Goal: Task Accomplishment & Management: Manage account settings

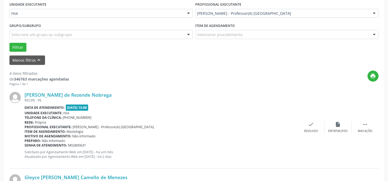
scroll to position [127, 0]
click at [367, 122] on icon "" at bounding box center [365, 124] width 6 height 6
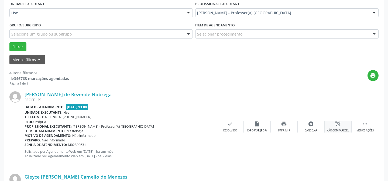
click at [343, 126] on div "alarm_off Não compareceu" at bounding box center [337, 127] width 27 height 12
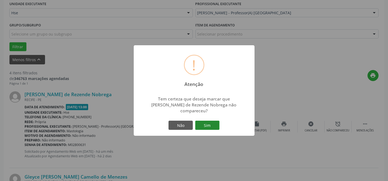
click at [210, 124] on button "Sim" at bounding box center [207, 125] width 24 height 9
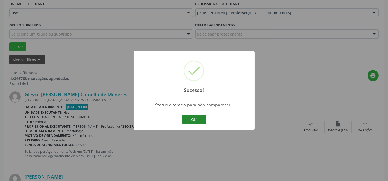
click at [191, 118] on button "OK" at bounding box center [194, 119] width 24 height 9
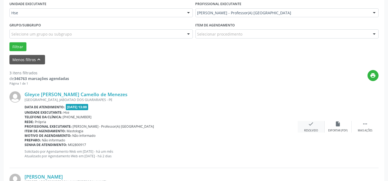
click at [310, 124] on icon "check" at bounding box center [311, 124] width 6 height 6
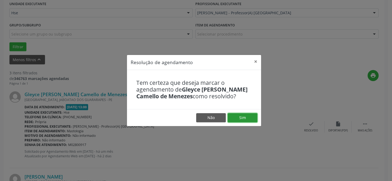
click at [236, 114] on button "Sim" at bounding box center [243, 117] width 30 height 9
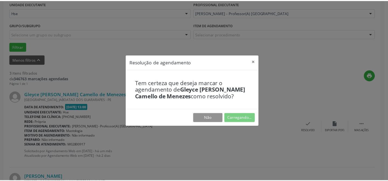
scroll to position [48, 0]
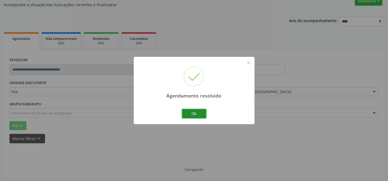
click at [193, 114] on button "Ok" at bounding box center [194, 113] width 24 height 9
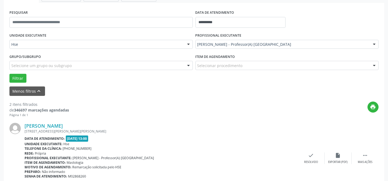
scroll to position [97, 0]
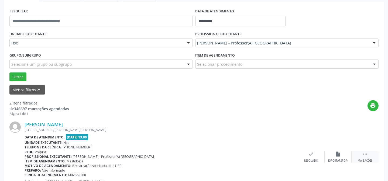
click at [358, 155] on div " Mais ações" at bounding box center [364, 157] width 27 height 12
click at [334, 151] on div "alarm_off Não compareceu" at bounding box center [337, 157] width 27 height 12
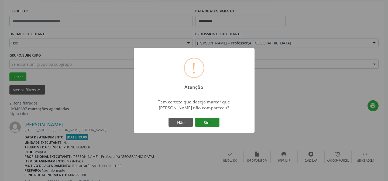
click at [215, 122] on button "Sim" at bounding box center [207, 122] width 24 height 9
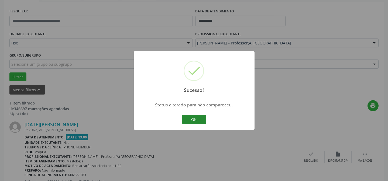
click at [199, 119] on button "OK" at bounding box center [194, 119] width 24 height 9
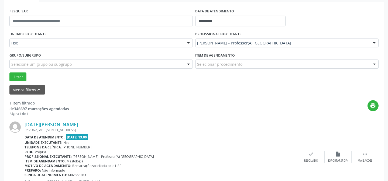
scroll to position [123, 0]
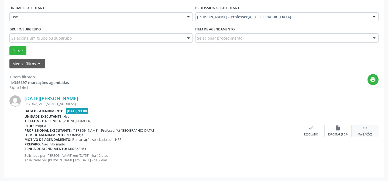
click at [361, 131] on div " Mais ações" at bounding box center [364, 131] width 27 height 12
click at [339, 130] on icon "alarm_off" at bounding box center [338, 128] width 6 height 6
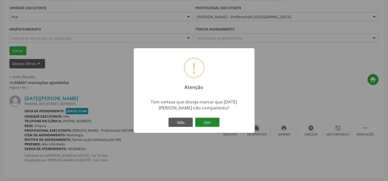
click at [205, 124] on button "Sim" at bounding box center [207, 122] width 24 height 9
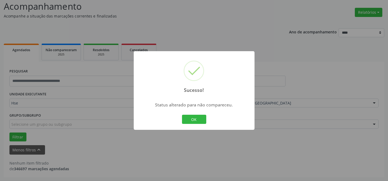
scroll to position [36, 0]
click at [203, 120] on button "OK" at bounding box center [194, 119] width 24 height 9
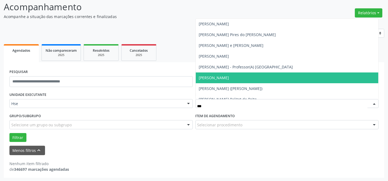
type input "****"
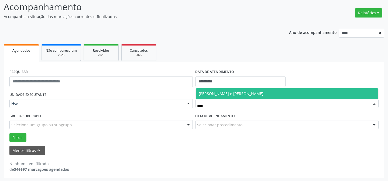
click at [222, 92] on span "[PERSON_NAME] e [PERSON_NAME]" at bounding box center [231, 93] width 65 height 5
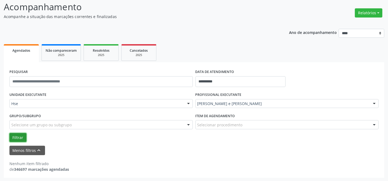
click at [15, 139] on button "Filtrar" at bounding box center [17, 137] width 17 height 9
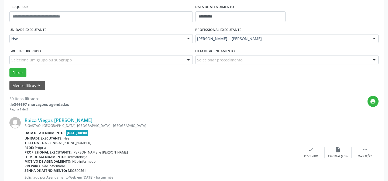
scroll to position [110, 0]
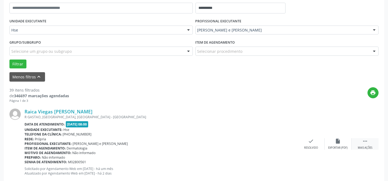
click at [369, 143] on div " Mais ações" at bounding box center [364, 144] width 27 height 12
click at [339, 141] on icon "alarm_off" at bounding box center [338, 141] width 6 height 6
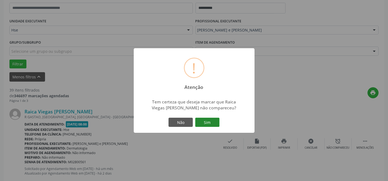
click at [202, 120] on button "Sim" at bounding box center [207, 122] width 24 height 9
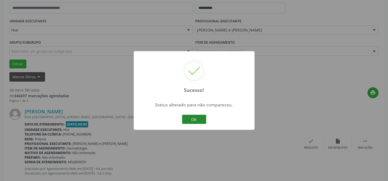
click at [194, 118] on button "OK" at bounding box center [194, 119] width 24 height 9
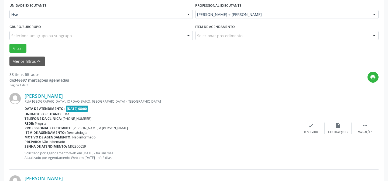
scroll to position [134, 0]
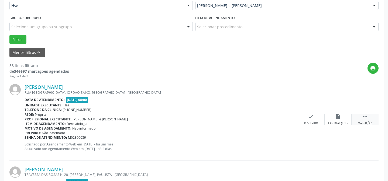
click at [364, 120] on div " Mais ações" at bounding box center [364, 120] width 27 height 12
click at [342, 118] on div "alarm_off Não compareceu" at bounding box center [337, 120] width 27 height 12
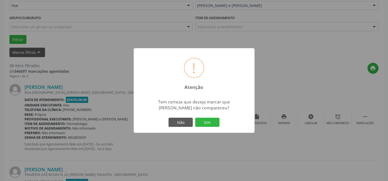
click at [193, 122] on div "Não Sim" at bounding box center [193, 122] width 53 height 11
click at [201, 122] on button "Sim" at bounding box center [207, 122] width 24 height 9
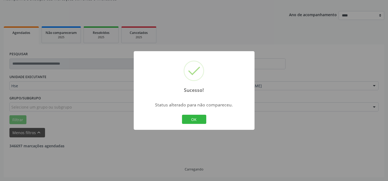
scroll to position [54, 0]
click at [187, 117] on button "OK" at bounding box center [194, 119] width 24 height 9
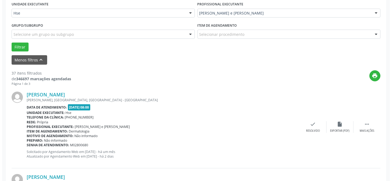
scroll to position [127, 0]
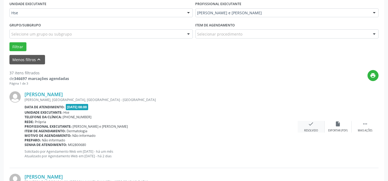
click at [311, 127] on div "check Resolvido" at bounding box center [311, 127] width 27 height 12
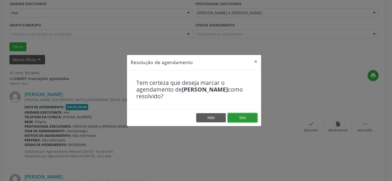
click at [247, 118] on button "Sim" at bounding box center [243, 117] width 30 height 9
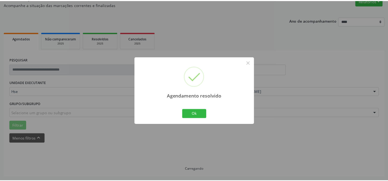
scroll to position [48, 0]
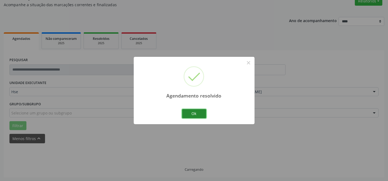
click at [192, 115] on button "Ok" at bounding box center [194, 113] width 24 height 9
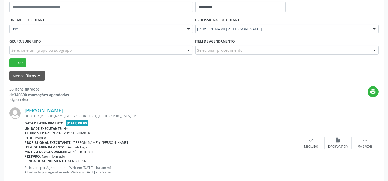
scroll to position [127, 0]
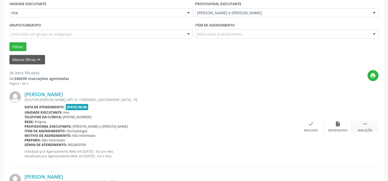
click at [374, 122] on div " Mais ações" at bounding box center [364, 127] width 27 height 12
click at [333, 127] on div "alarm_off Não compareceu" at bounding box center [337, 127] width 27 height 12
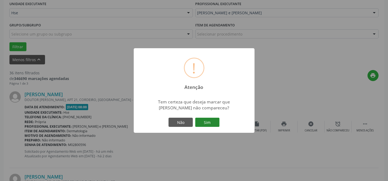
click at [202, 122] on button "Sim" at bounding box center [207, 122] width 24 height 9
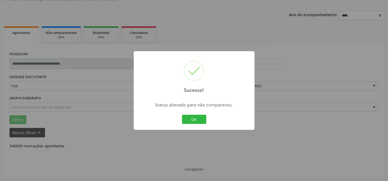
scroll to position [54, 0]
drag, startPoint x: 194, startPoint y: 113, endPoint x: 194, endPoint y: 116, distance: 3.2
click at [194, 116] on div "Sucesso! × Status alterado para não compareceu. OK Cancel" at bounding box center [194, 90] width 121 height 79
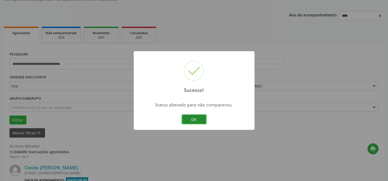
click at [194, 116] on button "OK" at bounding box center [194, 119] width 24 height 9
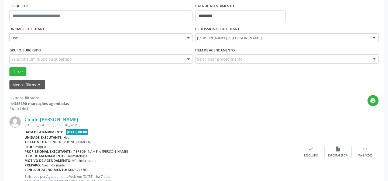
scroll to position [103, 0]
click at [364, 151] on icon "" at bounding box center [365, 149] width 6 height 6
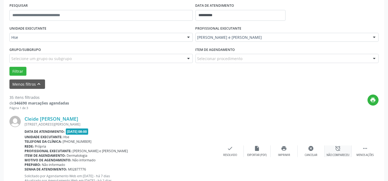
click at [342, 146] on div "alarm_off Não compareceu" at bounding box center [337, 152] width 27 height 12
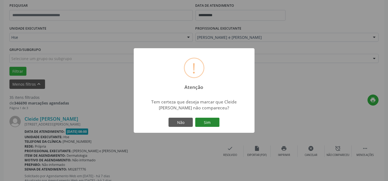
click at [207, 124] on button "Sim" at bounding box center [207, 122] width 24 height 9
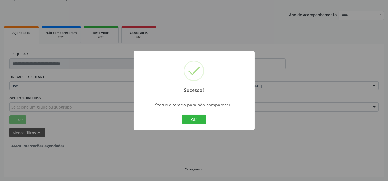
scroll to position [54, 0]
click at [196, 120] on button "OK" at bounding box center [194, 119] width 24 height 9
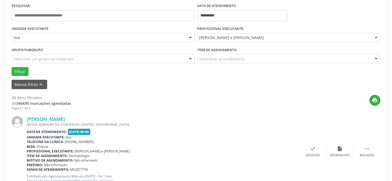
scroll to position [103, 0]
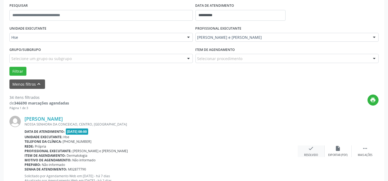
click at [303, 150] on div "check Resolvido" at bounding box center [311, 152] width 27 height 12
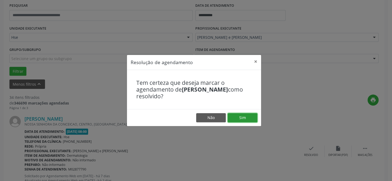
click at [251, 120] on button "Sim" at bounding box center [243, 117] width 30 height 9
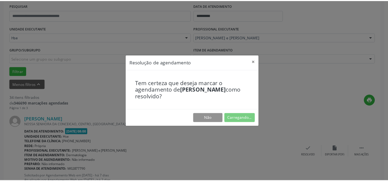
scroll to position [48, 0]
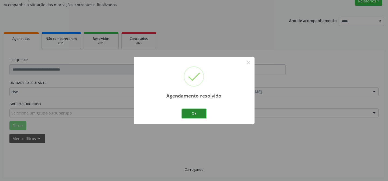
click at [198, 115] on button "Ok" at bounding box center [194, 113] width 24 height 9
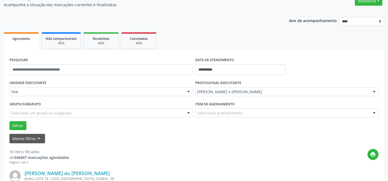
scroll to position [122, 0]
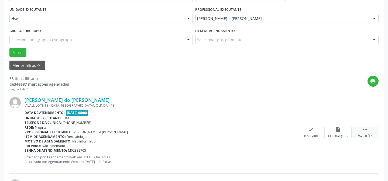
click at [361, 135] on div "Mais ações" at bounding box center [365, 136] width 15 height 4
click at [335, 132] on icon "alarm_off" at bounding box center [338, 130] width 6 height 6
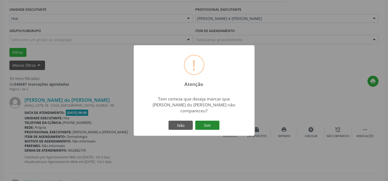
click at [206, 121] on button "Sim" at bounding box center [207, 125] width 24 height 9
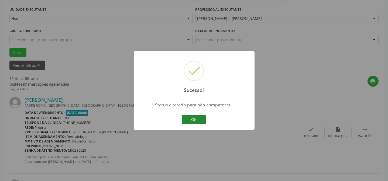
click at [194, 121] on button "OK" at bounding box center [194, 119] width 24 height 9
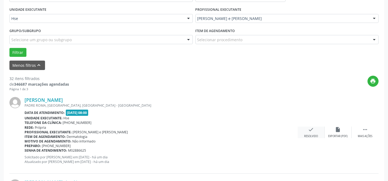
click at [309, 137] on div "Resolvido" at bounding box center [311, 136] width 14 height 4
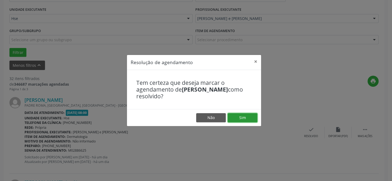
click at [237, 119] on button "Sim" at bounding box center [243, 117] width 30 height 9
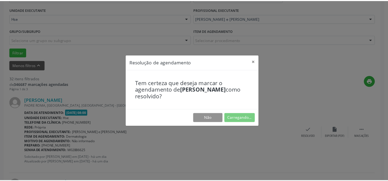
scroll to position [48, 0]
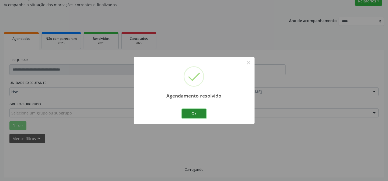
click at [202, 114] on button "Ok" at bounding box center [194, 113] width 24 height 9
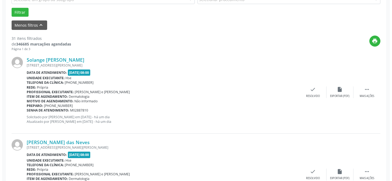
scroll to position [171, 0]
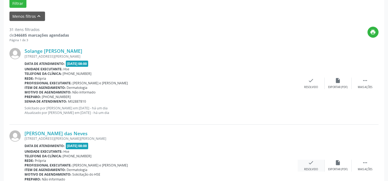
click at [309, 164] on icon "check" at bounding box center [311, 163] width 6 height 6
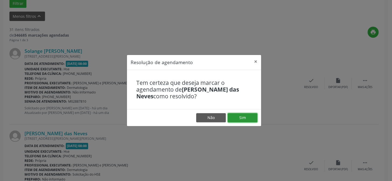
click at [248, 118] on button "Sim" at bounding box center [243, 117] width 30 height 9
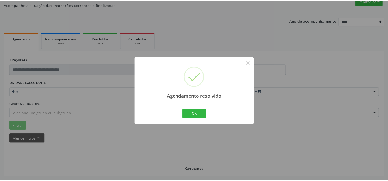
scroll to position [48, 0]
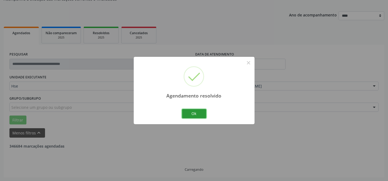
click at [203, 116] on button "Ok" at bounding box center [194, 113] width 24 height 9
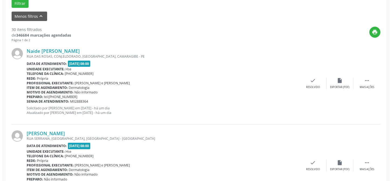
scroll to position [195, 0]
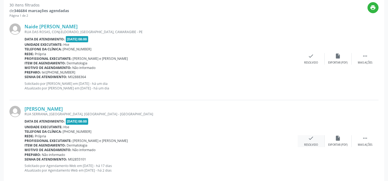
click at [309, 141] on div "check Resolvido" at bounding box center [311, 141] width 27 height 12
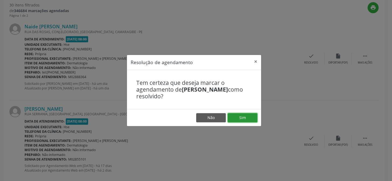
click at [250, 118] on button "Sim" at bounding box center [243, 117] width 30 height 9
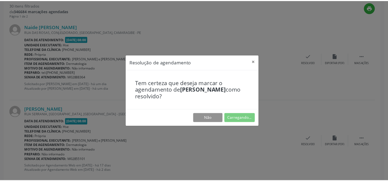
scroll to position [48, 0]
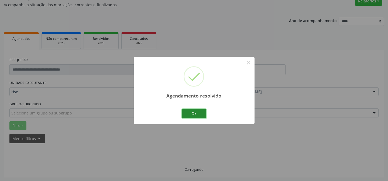
click at [192, 115] on button "Ok" at bounding box center [194, 113] width 24 height 9
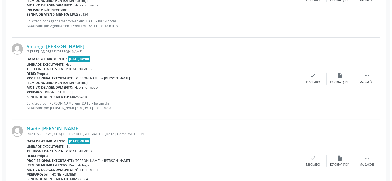
scroll to position [269, 0]
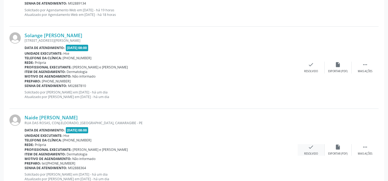
click at [312, 147] on icon "check" at bounding box center [311, 147] width 6 height 6
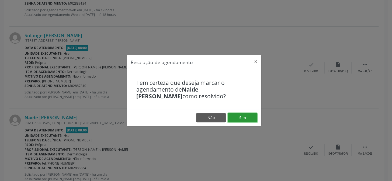
click at [242, 115] on button "Sim" at bounding box center [243, 117] width 30 height 9
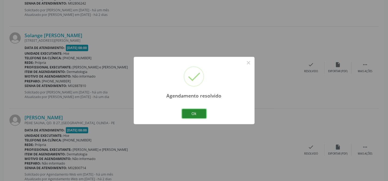
click at [191, 113] on button "Ok" at bounding box center [194, 113] width 24 height 9
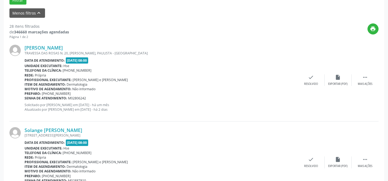
scroll to position [171, 0]
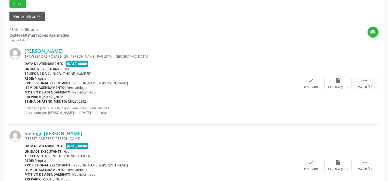
click at [362, 81] on icon "" at bounding box center [365, 81] width 6 height 6
click at [340, 81] on icon "alarm_off" at bounding box center [338, 81] width 6 height 6
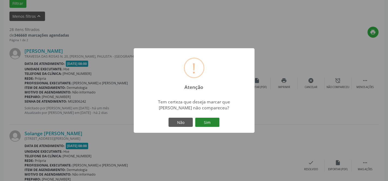
click at [201, 124] on button "Sim" at bounding box center [207, 122] width 24 height 9
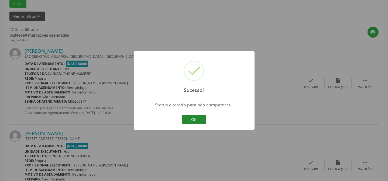
click at [196, 119] on button "OK" at bounding box center [194, 119] width 24 height 9
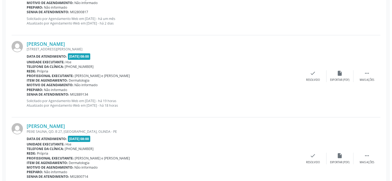
scroll to position [269, 0]
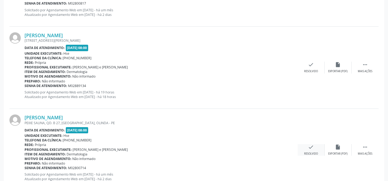
click at [307, 150] on div "check Resolvido" at bounding box center [311, 150] width 27 height 12
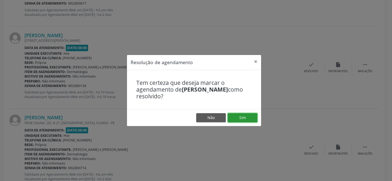
click at [248, 114] on button "Sim" at bounding box center [243, 117] width 30 height 9
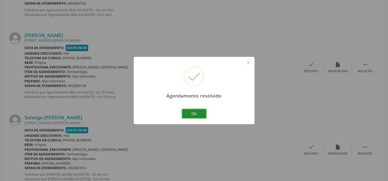
click at [188, 118] on button "Ok" at bounding box center [194, 113] width 24 height 9
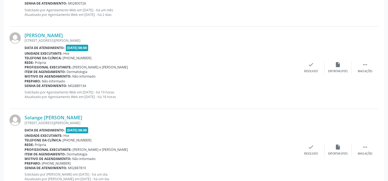
click at [194, 111] on div "Solange Sette Santos RUA PADRE DIOGO RODRIGUES, APTO 103, AREIAS RECIFE, RECIFE…" at bounding box center [193, 150] width 369 height 82
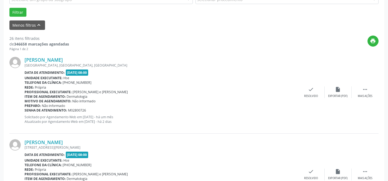
scroll to position [146, 0]
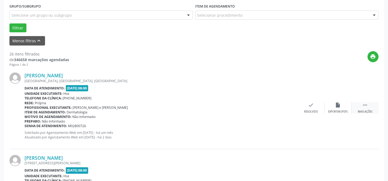
click at [365, 105] on icon "" at bounding box center [365, 105] width 6 height 6
click at [345, 105] on div "alarm_off Não compareceu" at bounding box center [337, 108] width 27 height 12
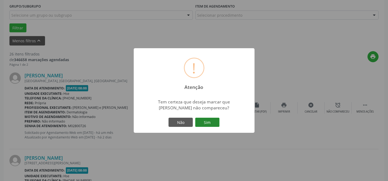
click at [201, 119] on button "Sim" at bounding box center [207, 122] width 24 height 9
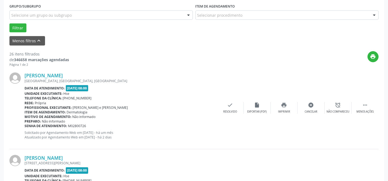
scroll to position [54, 0]
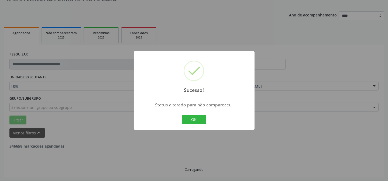
click at [200, 119] on button "OK" at bounding box center [194, 119] width 24 height 9
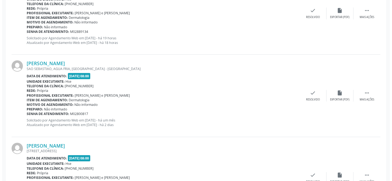
scroll to position [323, 0]
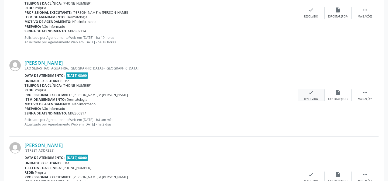
click at [307, 93] on div "check Resolvido" at bounding box center [311, 95] width 27 height 12
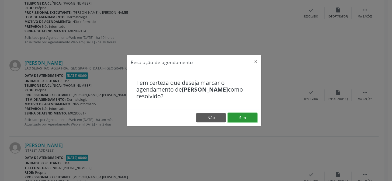
click at [247, 116] on button "Sim" at bounding box center [243, 117] width 30 height 9
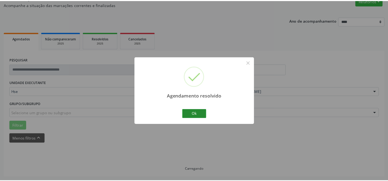
scroll to position [48, 0]
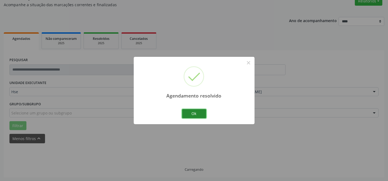
click at [198, 113] on button "Ok" at bounding box center [194, 113] width 24 height 9
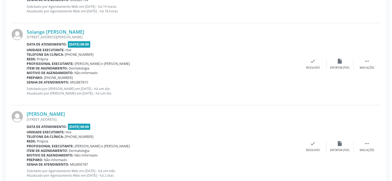
scroll to position [293, 0]
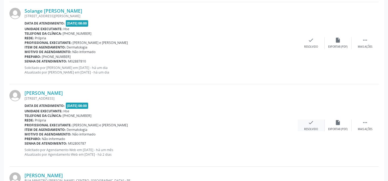
click at [309, 126] on div "check Resolvido" at bounding box center [311, 126] width 27 height 12
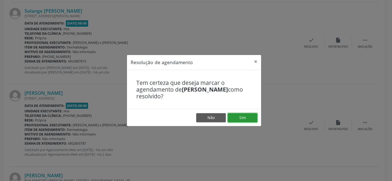
click at [243, 116] on button "Sim" at bounding box center [243, 117] width 30 height 9
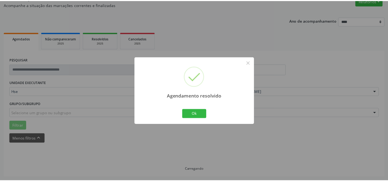
scroll to position [48, 0]
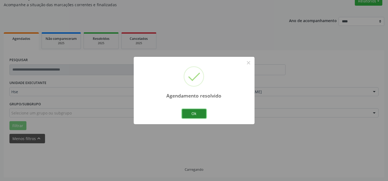
click at [193, 114] on button "Ok" at bounding box center [194, 113] width 24 height 9
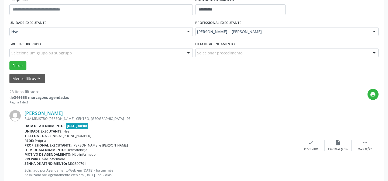
scroll to position [146, 0]
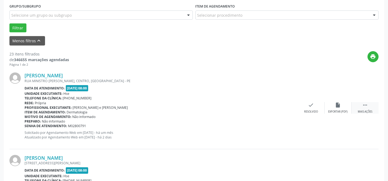
click at [363, 104] on icon "" at bounding box center [365, 105] width 6 height 6
click at [344, 103] on div "alarm_off Não compareceu" at bounding box center [337, 108] width 27 height 12
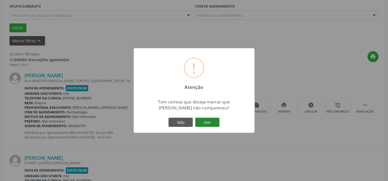
click at [214, 122] on button "Sim" at bounding box center [207, 122] width 24 height 9
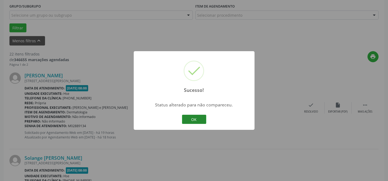
click at [192, 115] on button "OK" at bounding box center [194, 119] width 24 height 9
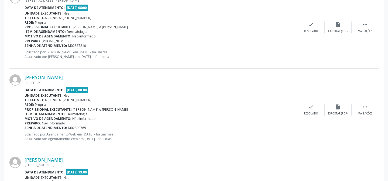
scroll to position [318, 0]
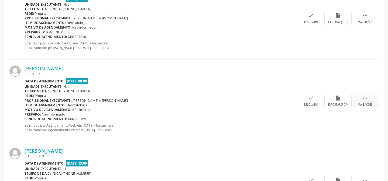
click at [372, 99] on div " Mais ações" at bounding box center [364, 101] width 27 height 12
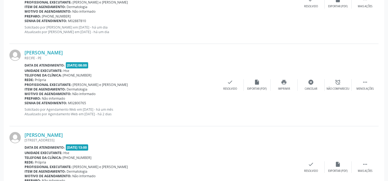
scroll to position [342, 0]
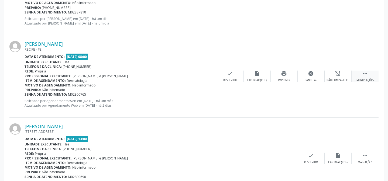
click at [362, 71] on icon "" at bounding box center [365, 74] width 6 height 6
click at [327, 75] on div "insert_drive_file Exportar (PDF)" at bounding box center [337, 77] width 27 height 12
click at [363, 68] on div "Julia Guerra de Almeida RECIFE - PE Data de atendimento: 20/08/2025 - 08:00 Uni…" at bounding box center [193, 76] width 369 height 82
click at [362, 75] on icon "" at bounding box center [365, 74] width 6 height 6
click at [341, 78] on div "Não compareceu" at bounding box center [337, 80] width 23 height 4
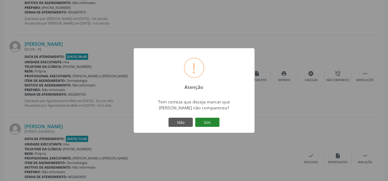
click at [204, 118] on button "Sim" at bounding box center [207, 122] width 24 height 9
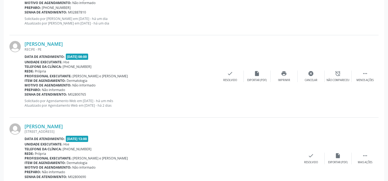
scroll to position [54, 0]
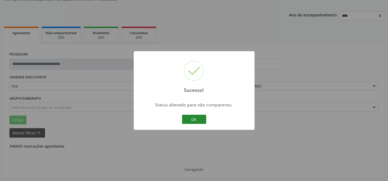
click at [190, 121] on button "OK" at bounding box center [194, 119] width 24 height 9
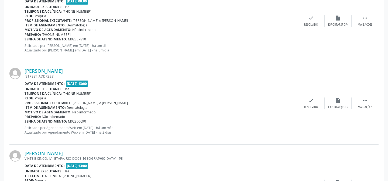
scroll to position [323, 0]
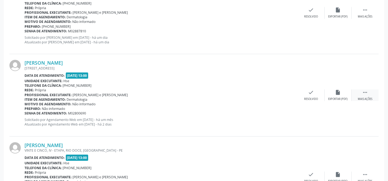
click at [362, 97] on div "Mais ações" at bounding box center [365, 99] width 15 height 4
click at [346, 99] on div "Não compareceu" at bounding box center [337, 99] width 23 height 4
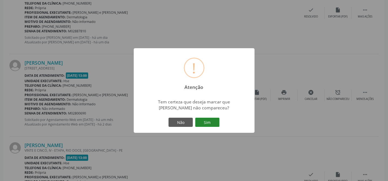
click at [214, 119] on button "Sim" at bounding box center [207, 122] width 24 height 9
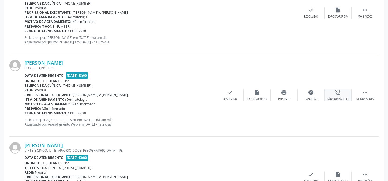
click at [335, 93] on icon "alarm_off" at bounding box center [338, 92] width 6 height 6
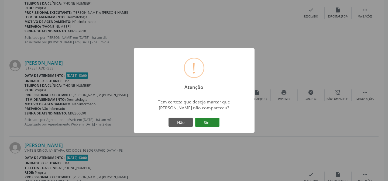
click at [205, 125] on button "Sim" at bounding box center [207, 122] width 24 height 9
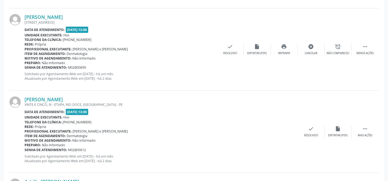
scroll to position [348, 0]
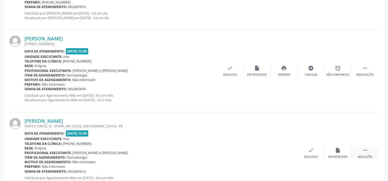
click at [364, 150] on icon "" at bounding box center [365, 150] width 6 height 6
click at [346, 149] on div "alarm_off Não compareceu" at bounding box center [337, 153] width 27 height 12
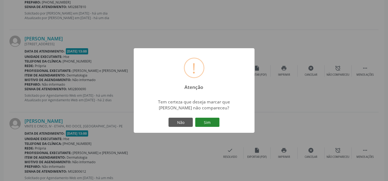
drag, startPoint x: 219, startPoint y: 120, endPoint x: 215, endPoint y: 120, distance: 4.6
click at [218, 120] on button "Sim" at bounding box center [207, 122] width 24 height 9
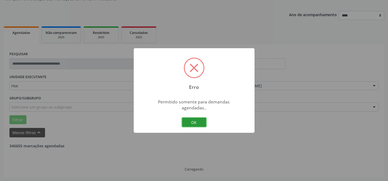
scroll to position [54, 0]
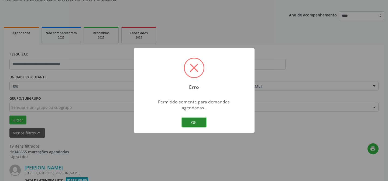
click at [197, 121] on button "OK" at bounding box center [194, 122] width 24 height 9
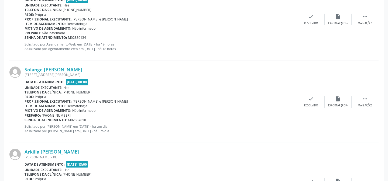
scroll to position [299, 0]
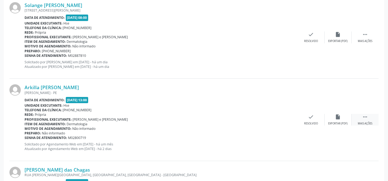
click at [361, 119] on div " Mais ações" at bounding box center [364, 120] width 27 height 12
click at [342, 120] on div "alarm_off Não compareceu" at bounding box center [337, 120] width 27 height 12
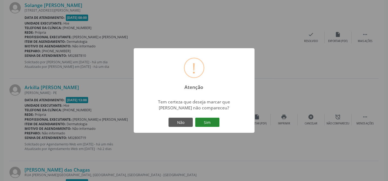
click at [213, 119] on button "Sim" at bounding box center [207, 122] width 24 height 9
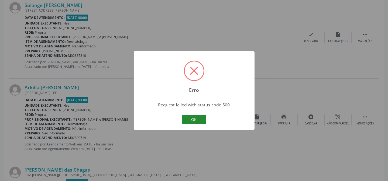
click at [192, 119] on button "OK" at bounding box center [194, 119] width 24 height 9
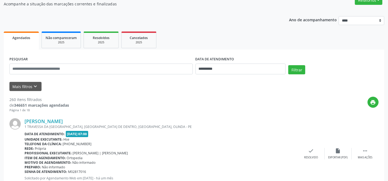
scroll to position [49, 0]
click at [26, 86] on button "Mais filtros keyboard_arrow_down" at bounding box center [25, 86] width 32 height 9
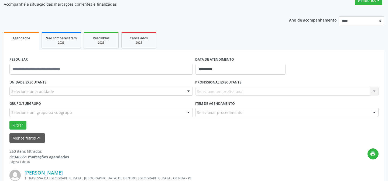
click at [117, 89] on div "Selecione uma unidade" at bounding box center [100, 91] width 183 height 9
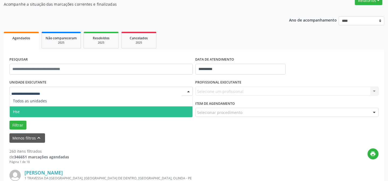
click at [96, 108] on span "Hse" at bounding box center [101, 111] width 183 height 11
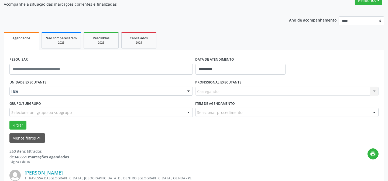
click at [240, 90] on div "Carregando... Nenhum resultado encontrado para: " " Não há nenhuma opção para s…" at bounding box center [286, 91] width 183 height 9
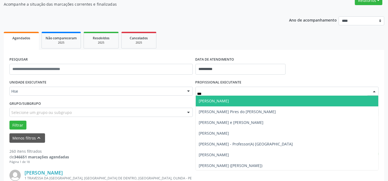
type input "****"
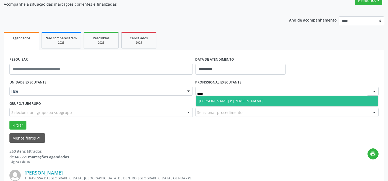
click at [232, 103] on span "[PERSON_NAME] e [PERSON_NAME]" at bounding box center [287, 101] width 183 height 11
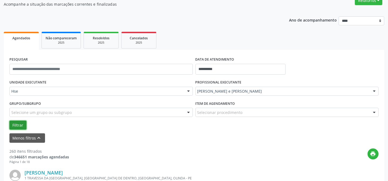
click at [15, 125] on button "Filtrar" at bounding box center [17, 125] width 17 height 9
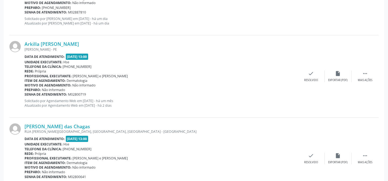
scroll to position [343, 0]
click at [365, 79] on div "Mais ações" at bounding box center [365, 80] width 15 height 4
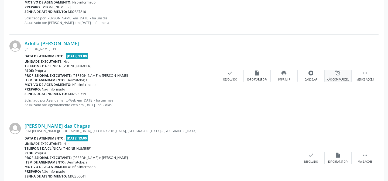
click at [333, 78] on div "Não compareceu" at bounding box center [337, 80] width 23 height 4
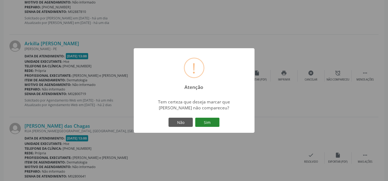
click at [210, 118] on button "Sim" at bounding box center [207, 122] width 24 height 9
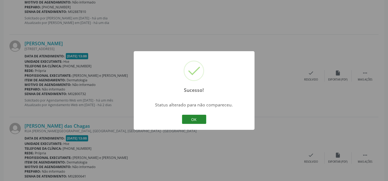
click at [203, 121] on button "OK" at bounding box center [194, 119] width 24 height 9
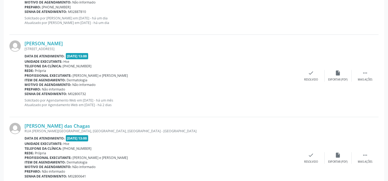
click at [375, 68] on div "[PERSON_NAME] [STREET_ADDRESS] Data de atendimento: [DATE] 13:00 Unidade execut…" at bounding box center [193, 76] width 369 height 82
click at [361, 75] on div " Mais ações" at bounding box center [364, 76] width 27 height 12
click at [336, 76] on div "alarm_off Não compareceu" at bounding box center [337, 76] width 27 height 12
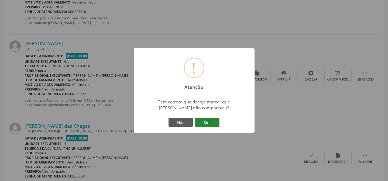
click at [210, 119] on button "Sim" at bounding box center [207, 122] width 24 height 9
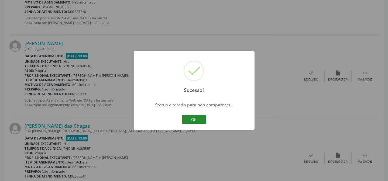
click at [189, 117] on button "OK" at bounding box center [194, 119] width 24 height 9
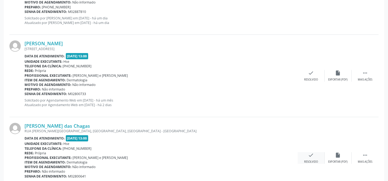
click at [305, 158] on div "check Resolvido" at bounding box center [311, 158] width 27 height 12
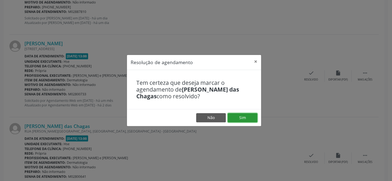
click at [243, 113] on button "Sim" at bounding box center [243, 117] width 30 height 9
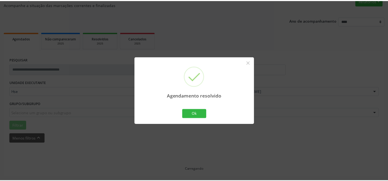
scroll to position [48, 0]
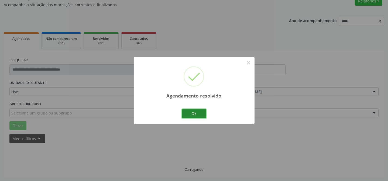
click at [195, 112] on button "Ok" at bounding box center [194, 113] width 24 height 9
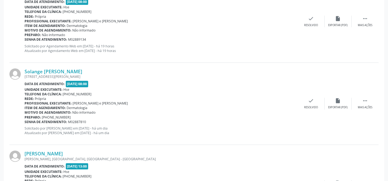
scroll to position [244, 0]
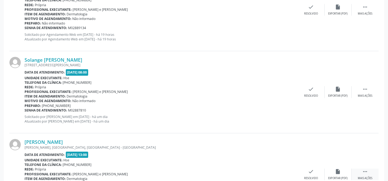
click at [364, 169] on icon "" at bounding box center [365, 172] width 6 height 6
click at [341, 171] on icon "alarm_off" at bounding box center [338, 172] width 6 height 6
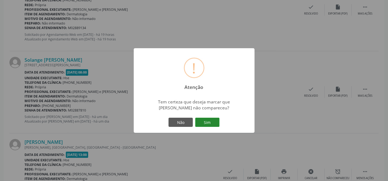
click at [204, 124] on button "Sim" at bounding box center [207, 122] width 24 height 9
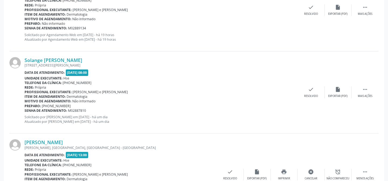
scroll to position [54, 0]
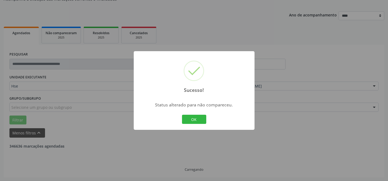
click at [197, 118] on button "OK" at bounding box center [194, 119] width 24 height 9
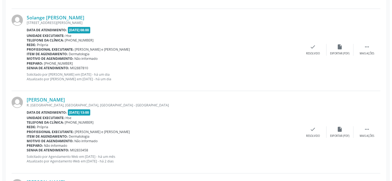
scroll to position [299, 0]
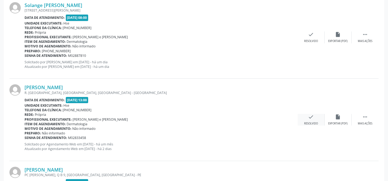
click at [303, 119] on div "check Resolvido" at bounding box center [311, 120] width 27 height 12
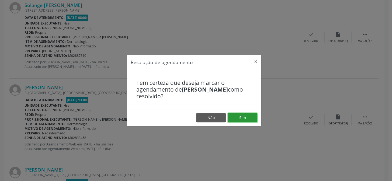
click at [248, 118] on button "Sim" at bounding box center [243, 117] width 30 height 9
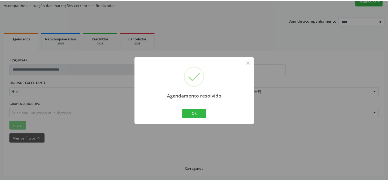
scroll to position [48, 0]
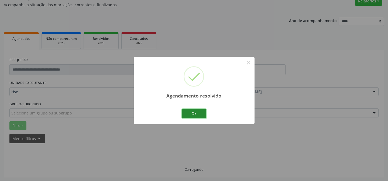
click at [189, 112] on button "Ok" at bounding box center [194, 113] width 24 height 9
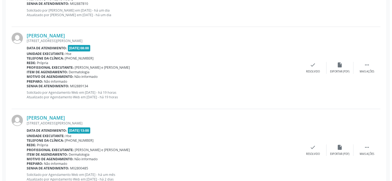
scroll to position [269, 0]
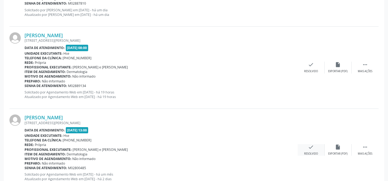
click at [307, 147] on div "check Resolvido" at bounding box center [311, 150] width 27 height 12
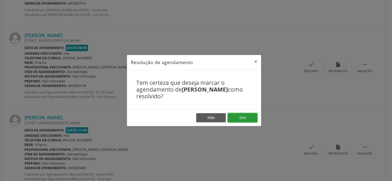
click at [248, 116] on button "Sim" at bounding box center [243, 117] width 30 height 9
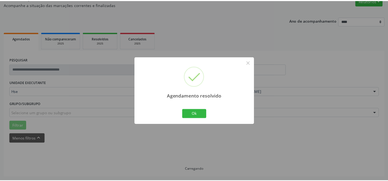
scroll to position [48, 0]
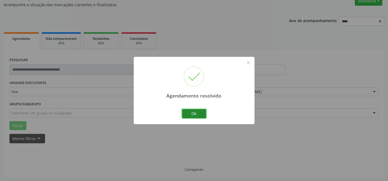
click at [205, 115] on button "Ok" at bounding box center [194, 113] width 24 height 9
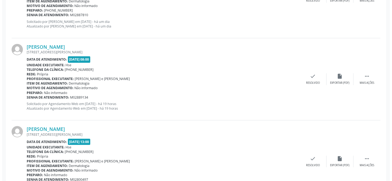
scroll to position [269, 0]
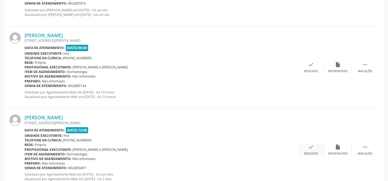
click at [308, 146] on icon "check" at bounding box center [311, 147] width 6 height 6
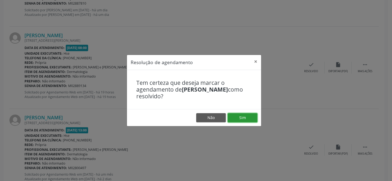
click at [246, 121] on button "Sim" at bounding box center [243, 117] width 30 height 9
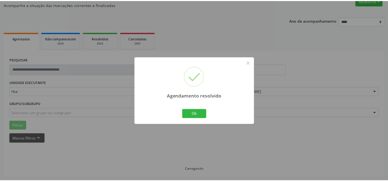
scroll to position [48, 0]
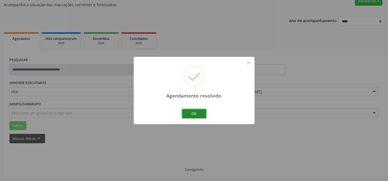
click at [185, 112] on button "Ok" at bounding box center [194, 113] width 24 height 9
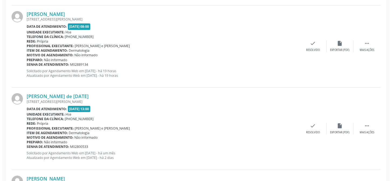
scroll to position [293, 0]
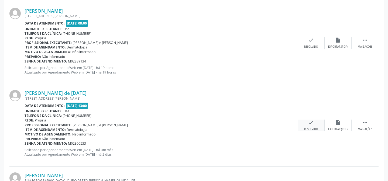
click at [307, 124] on div "check Resolvido" at bounding box center [311, 126] width 27 height 12
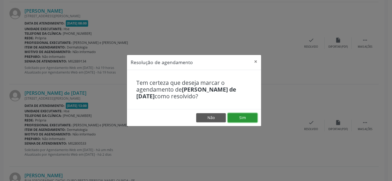
click at [236, 117] on button "Sim" at bounding box center [243, 117] width 30 height 9
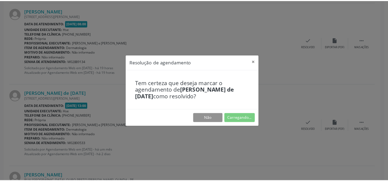
scroll to position [48, 0]
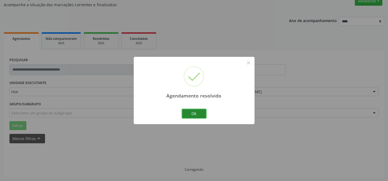
click at [199, 113] on button "Ok" at bounding box center [194, 113] width 24 height 9
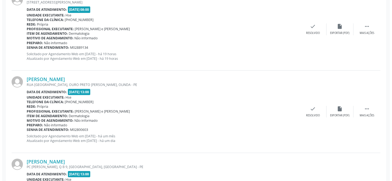
scroll to position [318, 0]
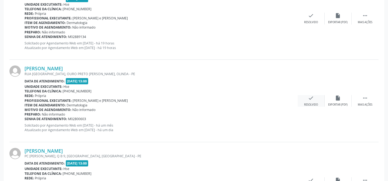
click at [313, 101] on div "check Resolvido" at bounding box center [311, 101] width 27 height 12
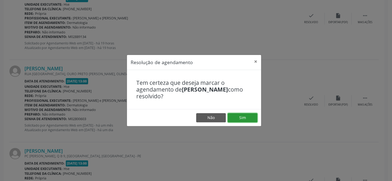
click at [236, 118] on button "Sim" at bounding box center [243, 117] width 30 height 9
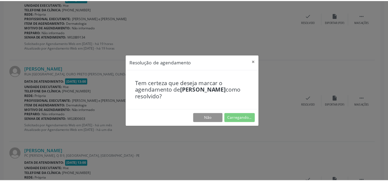
scroll to position [48, 0]
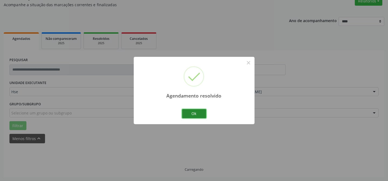
click at [199, 113] on button "Ok" at bounding box center [194, 113] width 24 height 9
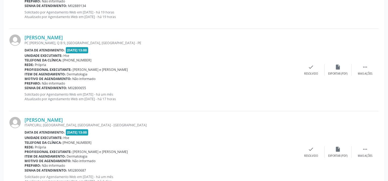
scroll to position [367, 0]
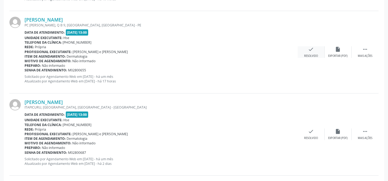
click at [310, 50] on icon "check" at bounding box center [311, 49] width 6 height 6
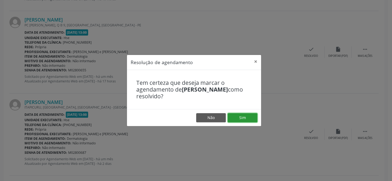
click at [240, 113] on button "Sim" at bounding box center [243, 117] width 30 height 9
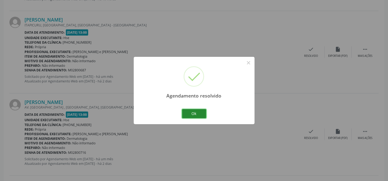
click at [189, 115] on button "Ok" at bounding box center [194, 113] width 24 height 9
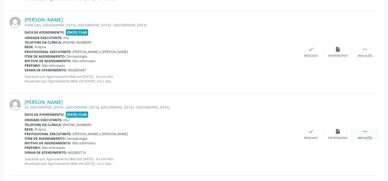
click at [369, 134] on div " Mais ações" at bounding box center [364, 135] width 27 height 12
click at [334, 133] on div "alarm_off Não compareceu" at bounding box center [337, 135] width 27 height 12
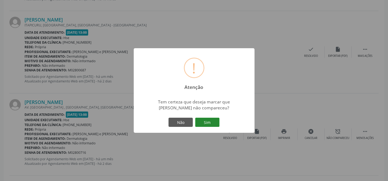
drag, startPoint x: 194, startPoint y: 121, endPoint x: 199, endPoint y: 122, distance: 5.1
click at [195, 121] on div "Não Sim" at bounding box center [193, 122] width 53 height 11
click at [199, 122] on button "Sim" at bounding box center [207, 122] width 24 height 9
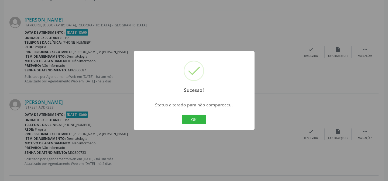
click at [199, 122] on button "OK" at bounding box center [194, 119] width 24 height 9
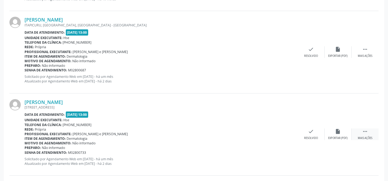
drag, startPoint x: 361, startPoint y: 137, endPoint x: 353, endPoint y: 138, distance: 7.9
click at [361, 138] on div "Mais ações" at bounding box center [365, 138] width 15 height 4
click at [336, 134] on icon "alarm_off" at bounding box center [338, 132] width 6 height 6
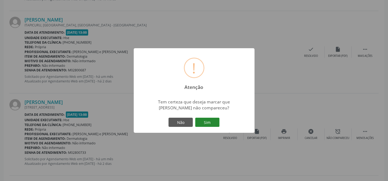
click at [206, 121] on button "Sim" at bounding box center [207, 122] width 24 height 9
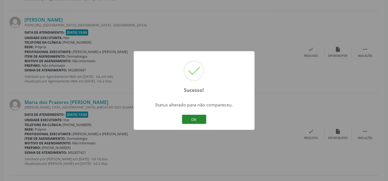
click at [202, 118] on button "OK" at bounding box center [194, 119] width 24 height 9
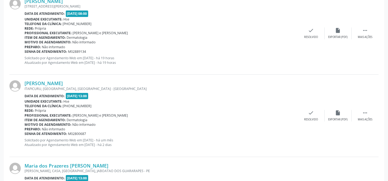
scroll to position [293, 0]
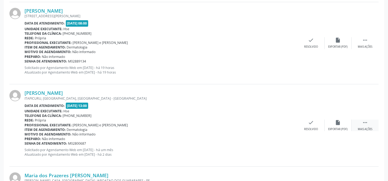
click at [365, 127] on div "Mais ações" at bounding box center [365, 129] width 15 height 4
click at [326, 126] on div "alarm_off Não compareceu" at bounding box center [337, 126] width 27 height 12
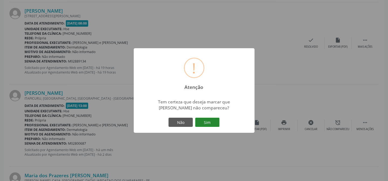
click at [210, 124] on button "Sim" at bounding box center [207, 122] width 24 height 9
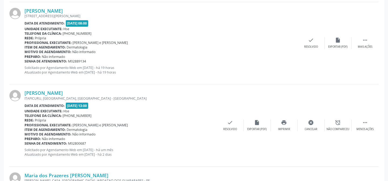
scroll to position [54, 0]
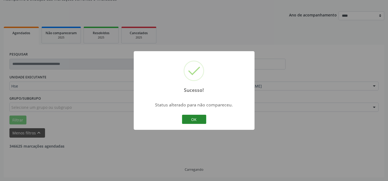
click at [188, 118] on button "OK" at bounding box center [194, 119] width 24 height 9
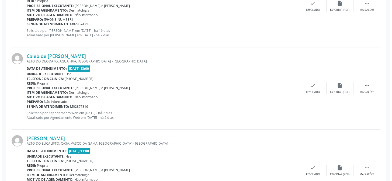
scroll to position [412, 0]
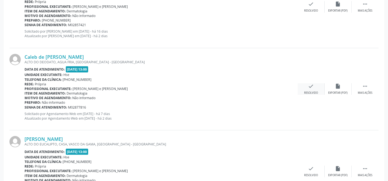
click at [312, 89] on div "check Resolvido" at bounding box center [311, 89] width 27 height 12
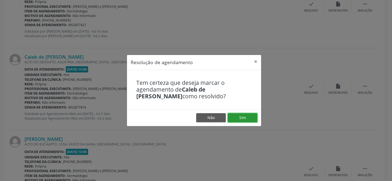
click at [246, 119] on button "Sim" at bounding box center [243, 117] width 30 height 9
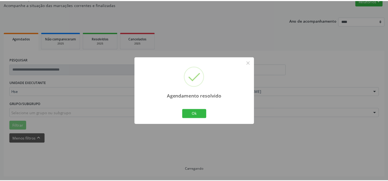
scroll to position [48, 0]
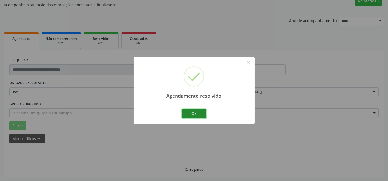
click at [194, 113] on button "Ok" at bounding box center [194, 113] width 24 height 9
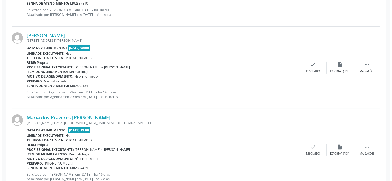
scroll to position [293, 0]
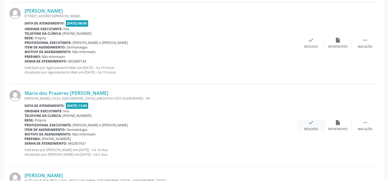
click at [306, 124] on div "check Resolvido" at bounding box center [311, 126] width 27 height 12
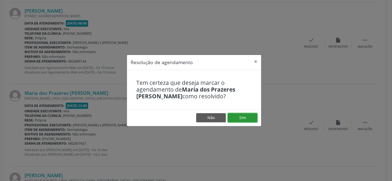
click at [248, 116] on button "Sim" at bounding box center [243, 117] width 30 height 9
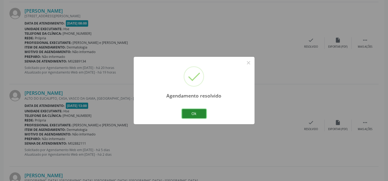
click at [196, 109] on button "Ok" at bounding box center [194, 113] width 24 height 9
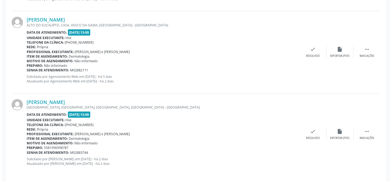
scroll to position [370, 0]
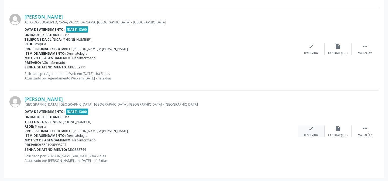
click at [310, 126] on icon "check" at bounding box center [311, 129] width 6 height 6
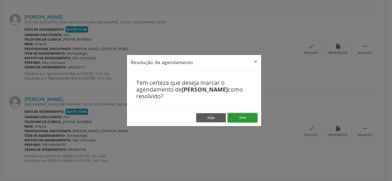
click at [252, 115] on button "Sim" at bounding box center [243, 117] width 30 height 9
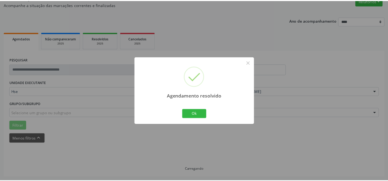
scroll to position [48, 0]
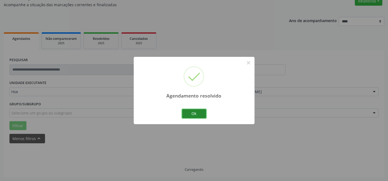
click at [192, 112] on button "Ok" at bounding box center [194, 113] width 24 height 9
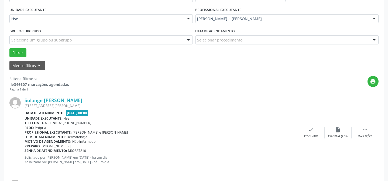
scroll to position [122, 0]
click at [353, 130] on div " Mais ações" at bounding box center [364, 133] width 27 height 12
click at [340, 132] on icon "alarm_off" at bounding box center [338, 130] width 6 height 6
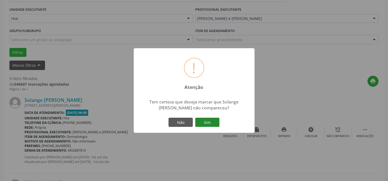
click at [210, 126] on button "Sim" at bounding box center [207, 122] width 24 height 9
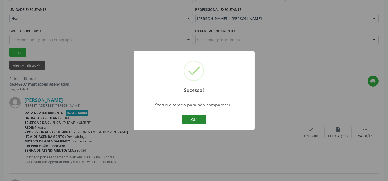
click at [194, 117] on button "OK" at bounding box center [194, 119] width 24 height 9
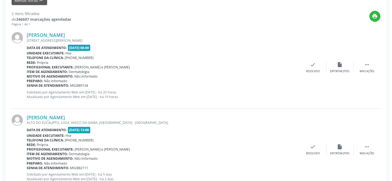
scroll to position [205, 0]
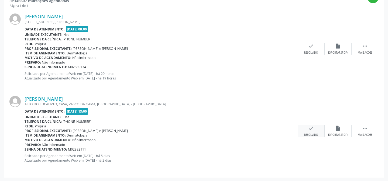
click at [309, 128] on icon "check" at bounding box center [311, 128] width 6 height 6
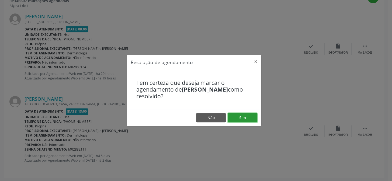
click at [233, 116] on button "Sim" at bounding box center [243, 117] width 30 height 9
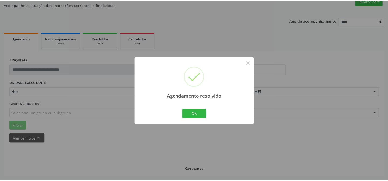
scroll to position [48, 0]
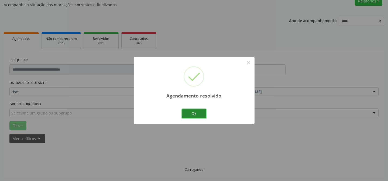
click at [201, 112] on button "Ok" at bounding box center [194, 113] width 24 height 9
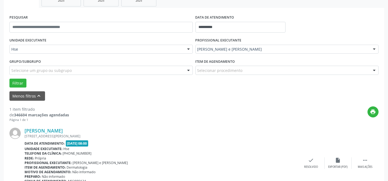
scroll to position [122, 0]
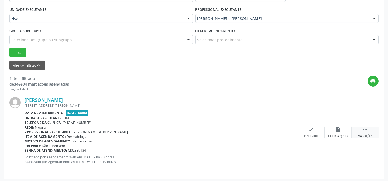
click at [370, 130] on div " Mais ações" at bounding box center [364, 133] width 27 height 12
click at [337, 127] on icon "alarm_off" at bounding box center [338, 130] width 6 height 6
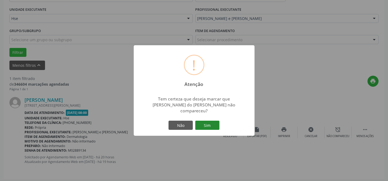
click at [207, 121] on button "Sim" at bounding box center [207, 125] width 24 height 9
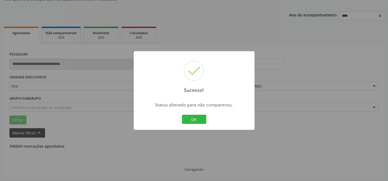
scroll to position [36, 0]
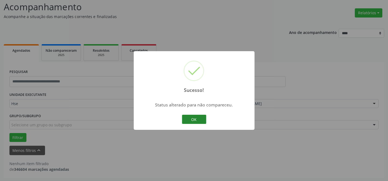
click at [182, 119] on button "OK" at bounding box center [194, 119] width 24 height 9
